Goal: Communication & Community: Answer question/provide support

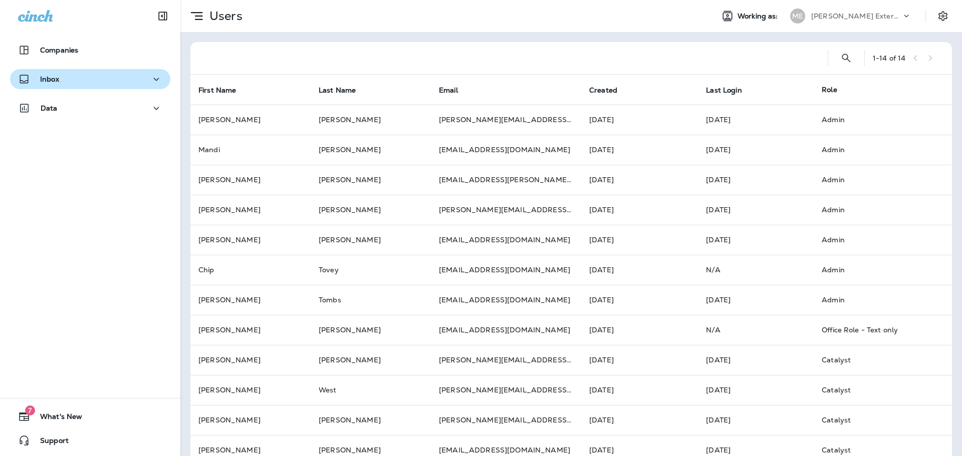
click at [77, 83] on div "Inbox" at bounding box center [90, 79] width 144 height 13
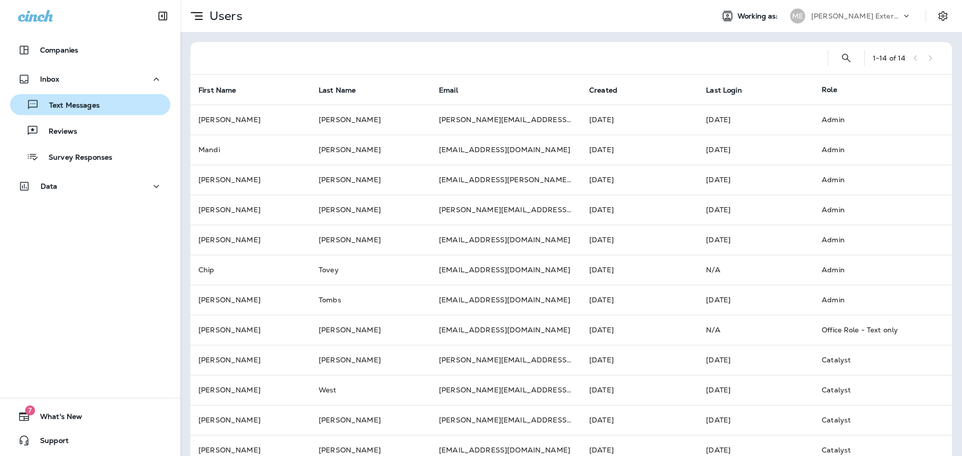
click at [82, 104] on p "Text Messages" at bounding box center [69, 106] width 61 height 10
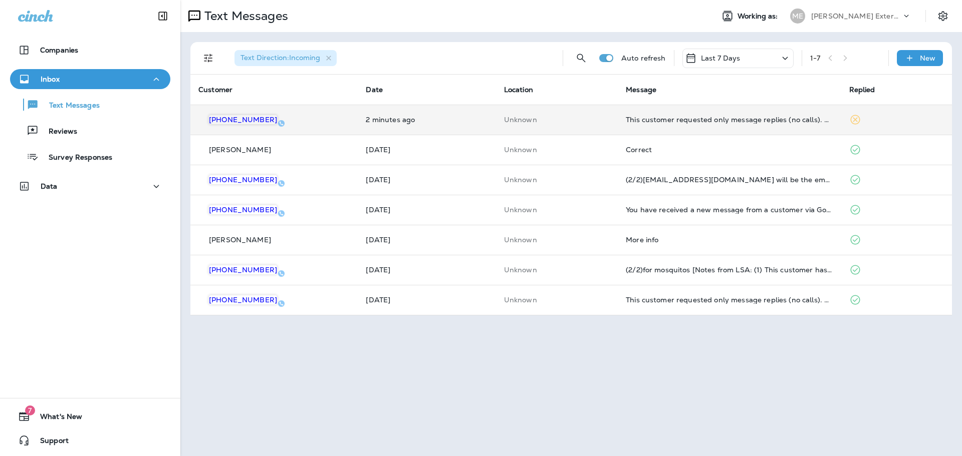
click at [666, 126] on td "This customer requested only message replies (no calls). Reply here or respond …" at bounding box center [729, 120] width 223 height 30
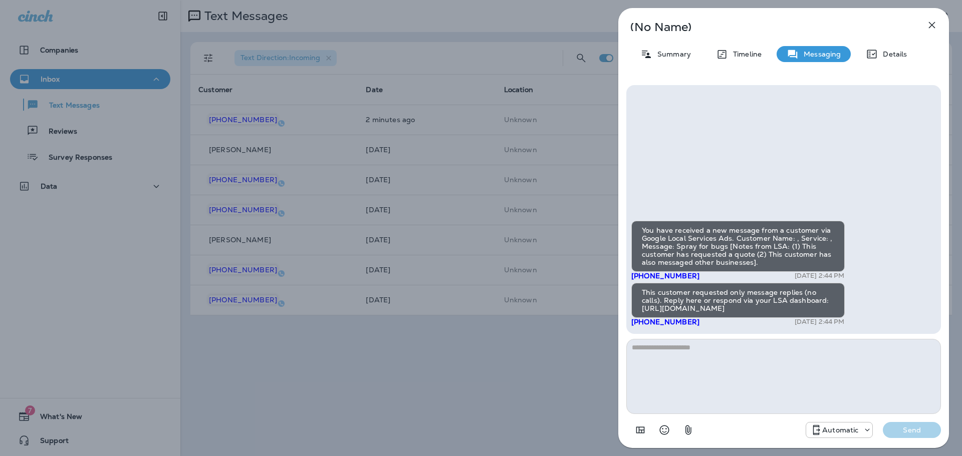
click at [930, 27] on icon "button" at bounding box center [932, 25] width 12 height 12
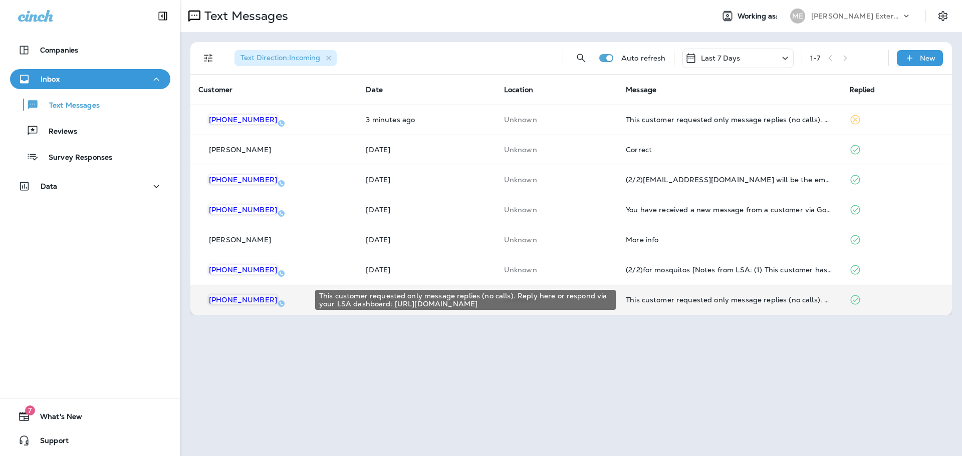
click at [676, 299] on div "This customer requested only message replies (no calls). Reply here or respond …" at bounding box center [729, 300] width 207 height 8
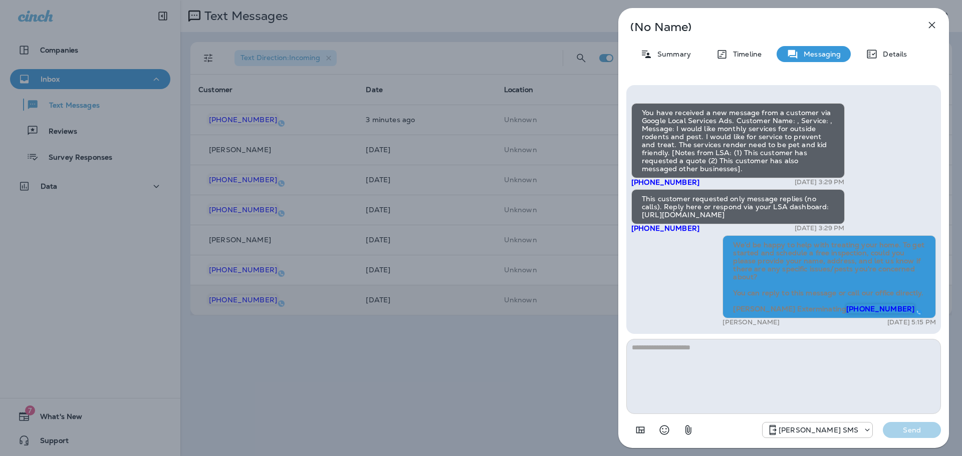
click at [900, 175] on div "You have received a new message from a customer via Google Local Services Ads. …" at bounding box center [783, 216] width 305 height 226
click at [766, 246] on span "We’d be happy to help with treating your home. To get started and schedule a fr…" at bounding box center [829, 276] width 193 height 73
drag, startPoint x: 943, startPoint y: 22, endPoint x: 939, endPoint y: 26, distance: 5.3
click at [940, 26] on div "(No Name) Summary Timeline Messaging Details You have received a new message fr…" at bounding box center [783, 228] width 331 height 440
click at [932, 26] on icon "button" at bounding box center [932, 25] width 7 height 7
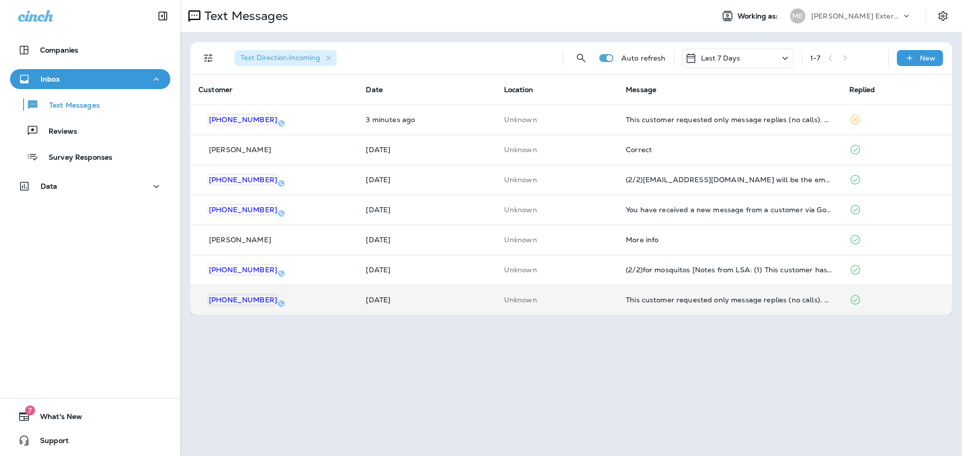
click at [777, 55] on div "Last 7 Days" at bounding box center [737, 59] width 111 height 20
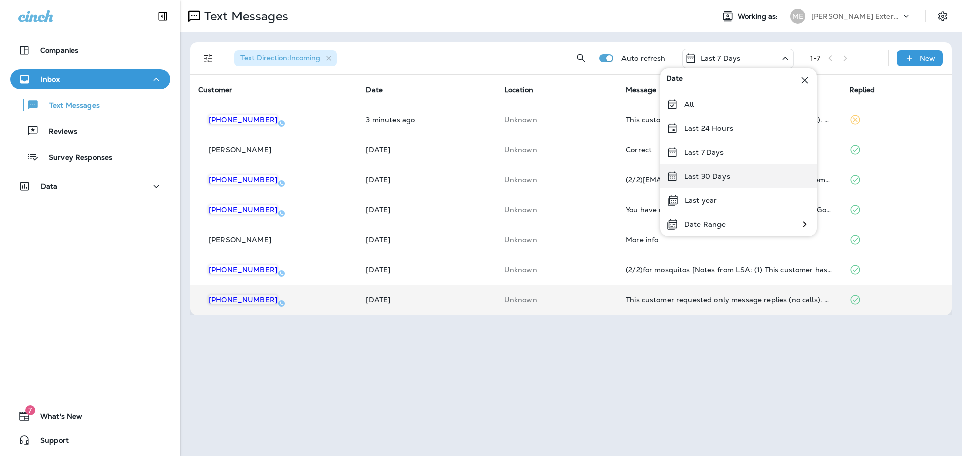
click at [698, 180] on p "Last 30 Days" at bounding box center [707, 176] width 46 height 8
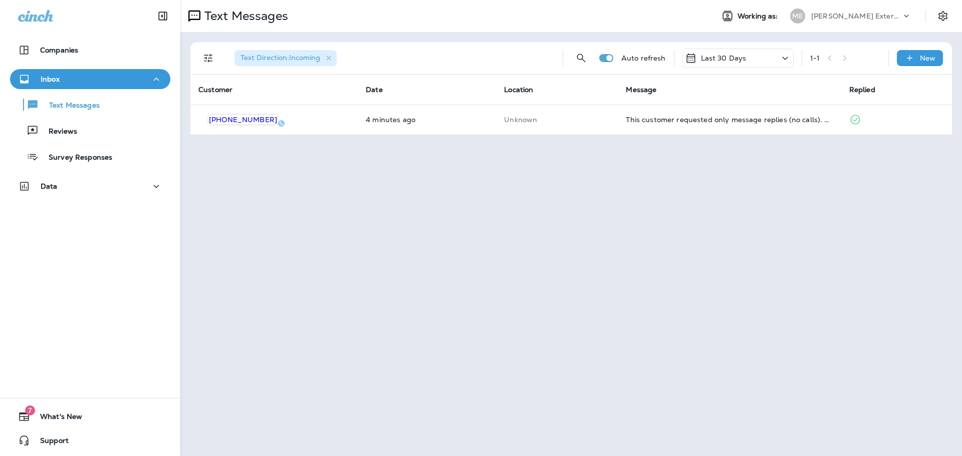
click at [60, 79] on div "Inbox" at bounding box center [90, 79] width 144 height 13
click at [67, 79] on div "Inbox" at bounding box center [90, 79] width 144 height 13
click at [68, 102] on p "Text Messages" at bounding box center [69, 106] width 61 height 10
